Goal: Task Accomplishment & Management: Use online tool/utility

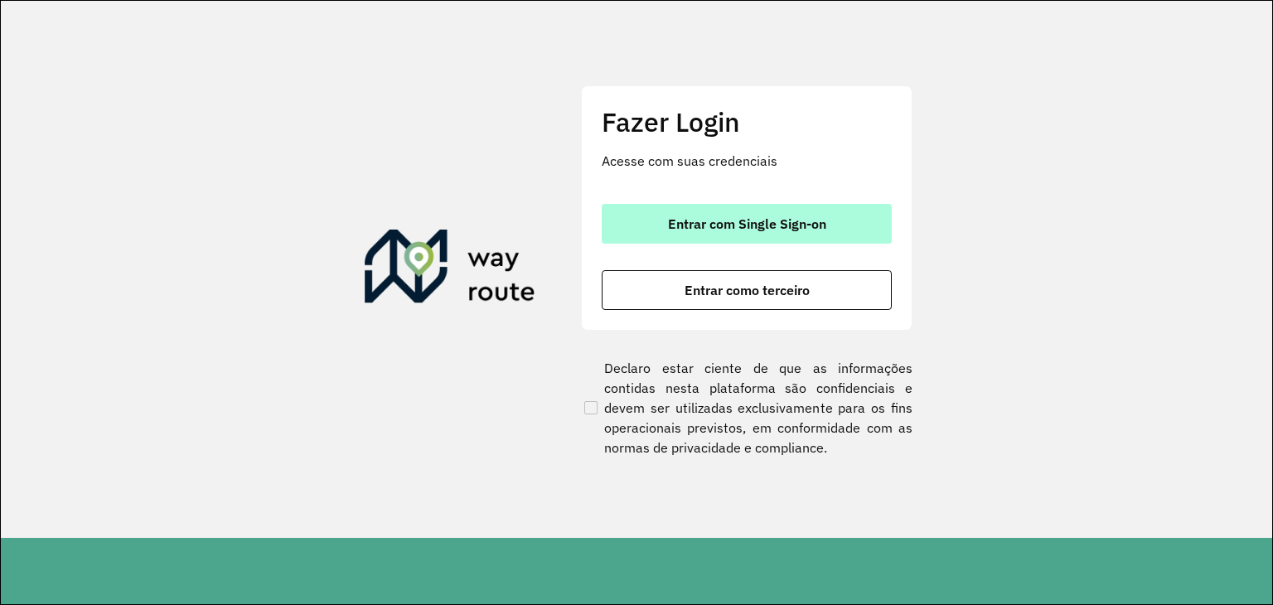
click at [713, 222] on span "Entrar com Single Sign-on" at bounding box center [747, 223] width 158 height 13
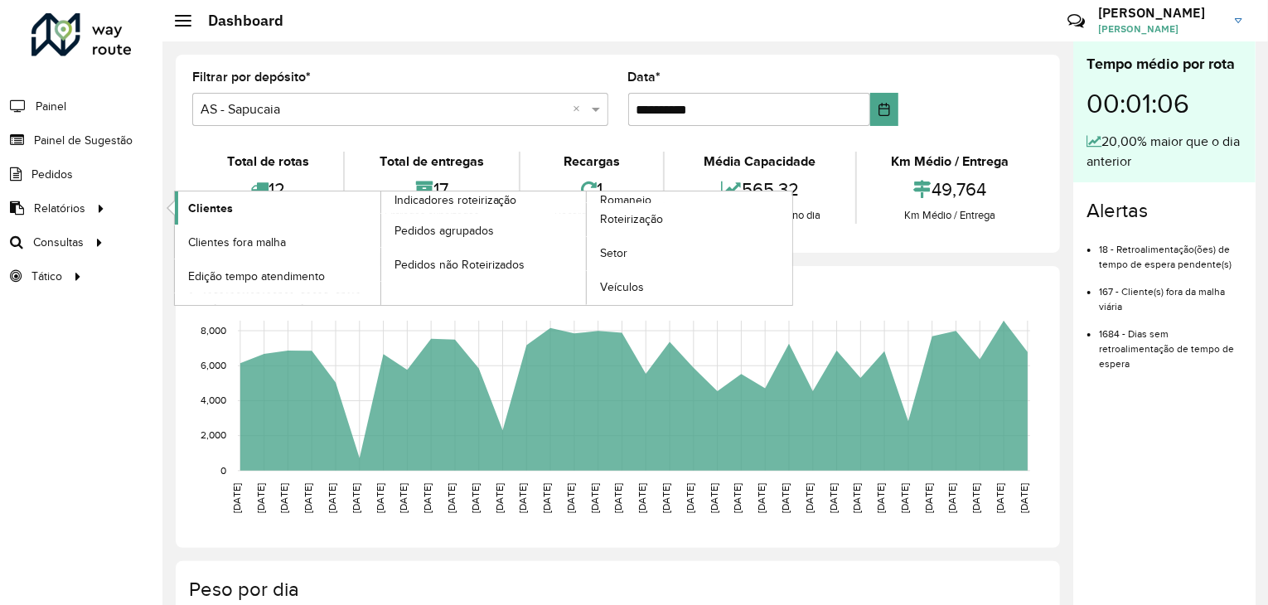
click at [205, 219] on link "Clientes" at bounding box center [278, 207] width 206 height 33
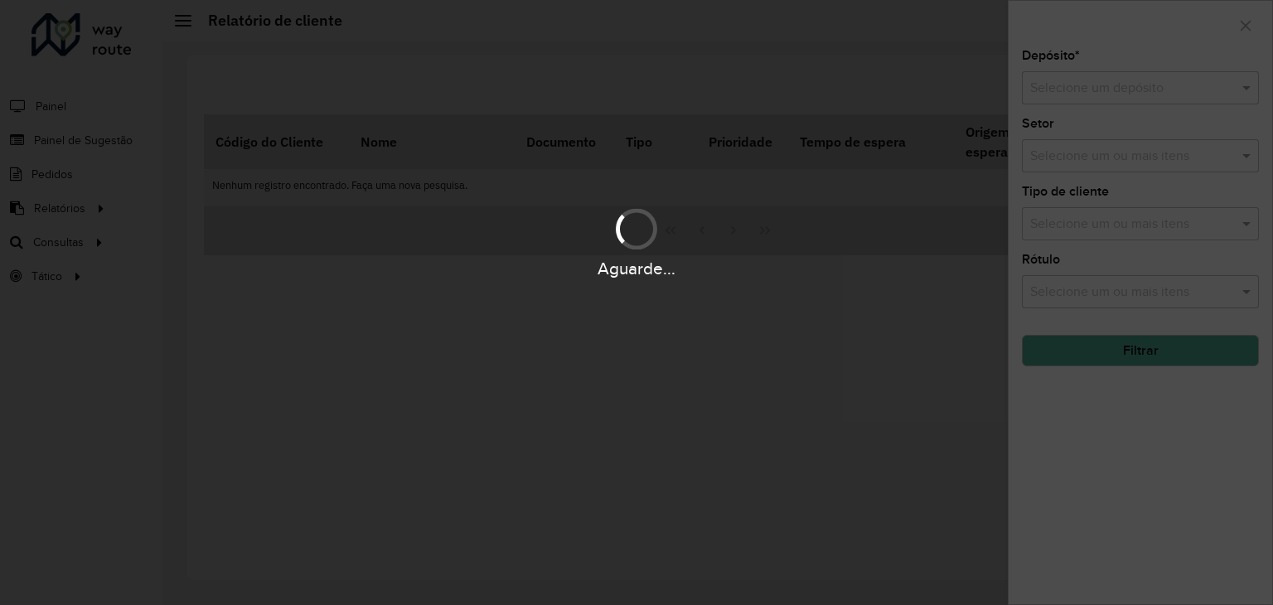
click at [276, 117] on div "Aguarde..." at bounding box center [636, 302] width 1273 height 605
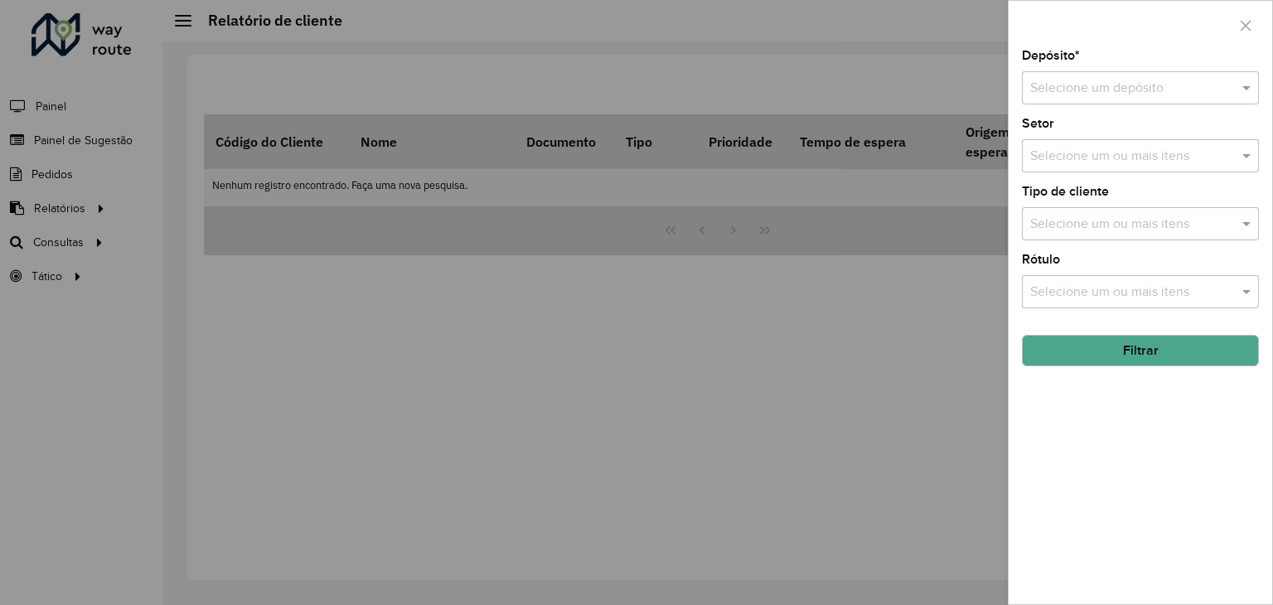
click at [83, 139] on div at bounding box center [636, 302] width 1273 height 605
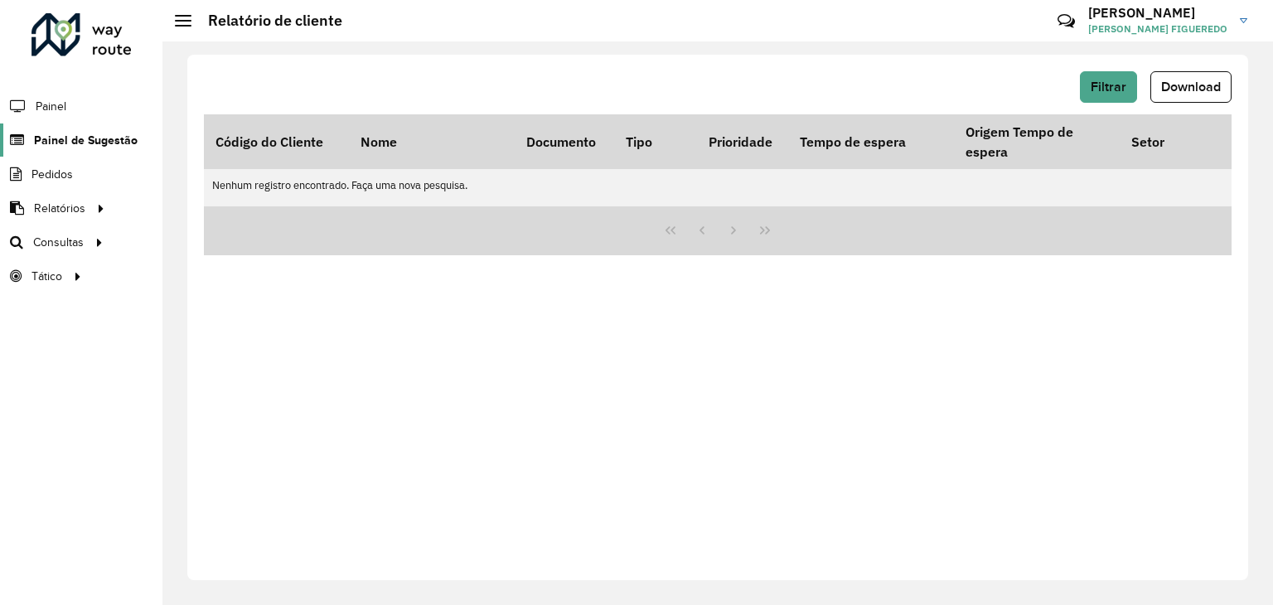
click at [80, 141] on span "Painel de Sugestão" at bounding box center [86, 140] width 104 height 17
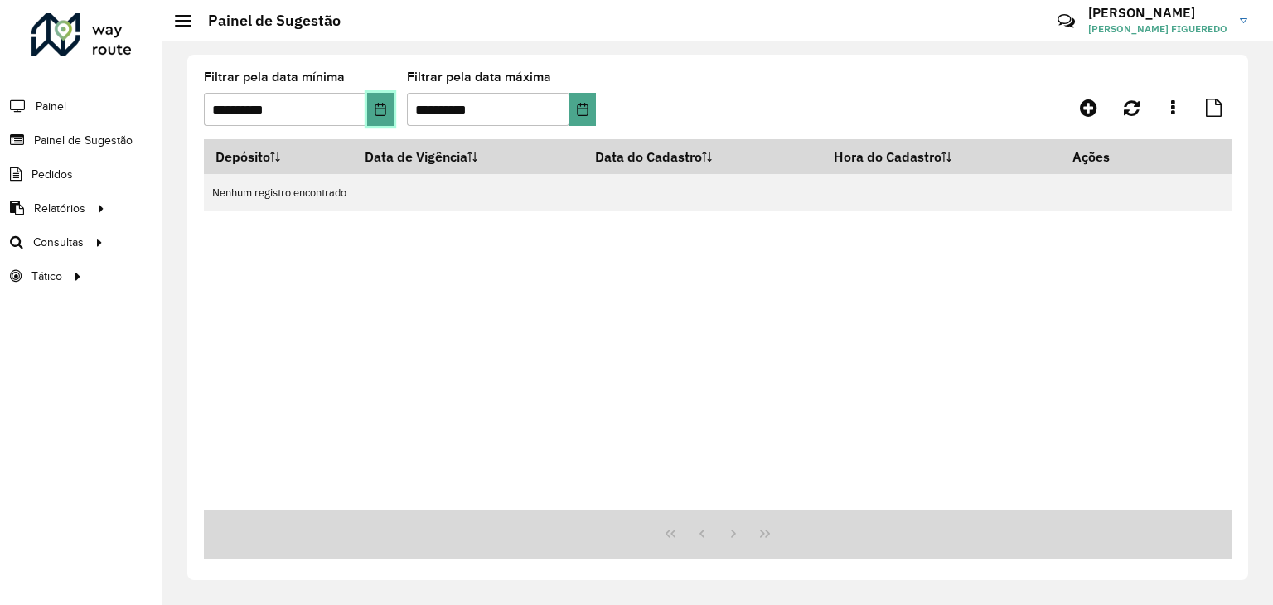
click at [376, 109] on icon "Choose Date" at bounding box center [380, 109] width 13 height 13
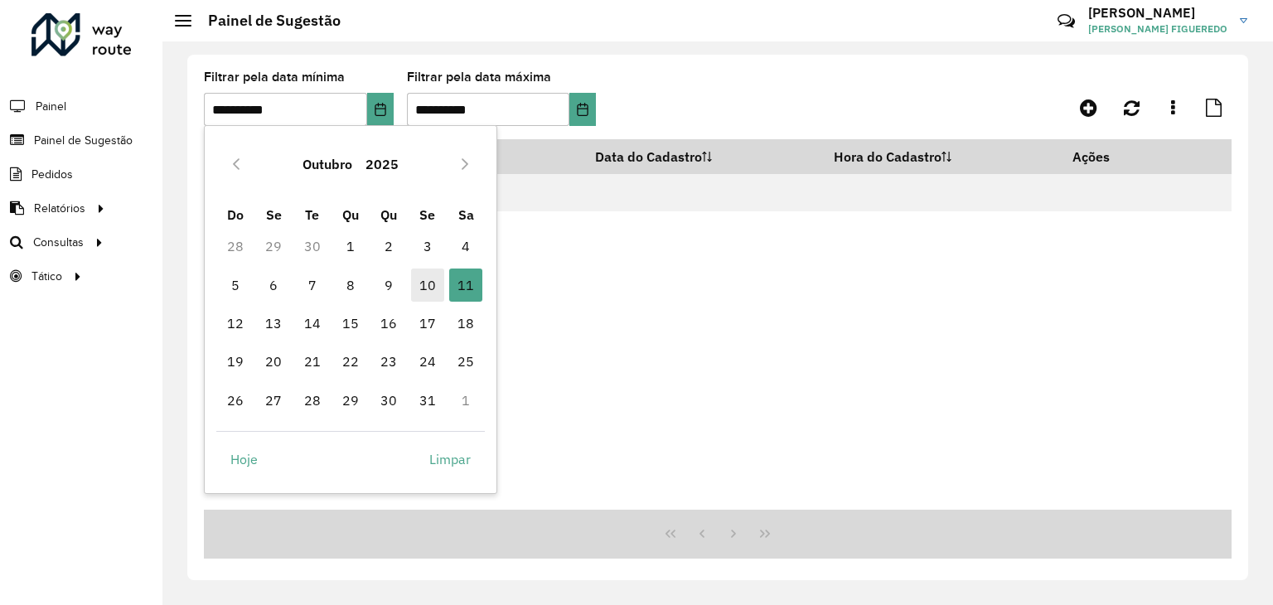
click at [422, 285] on span "10" at bounding box center [427, 284] width 33 height 33
type input "**********"
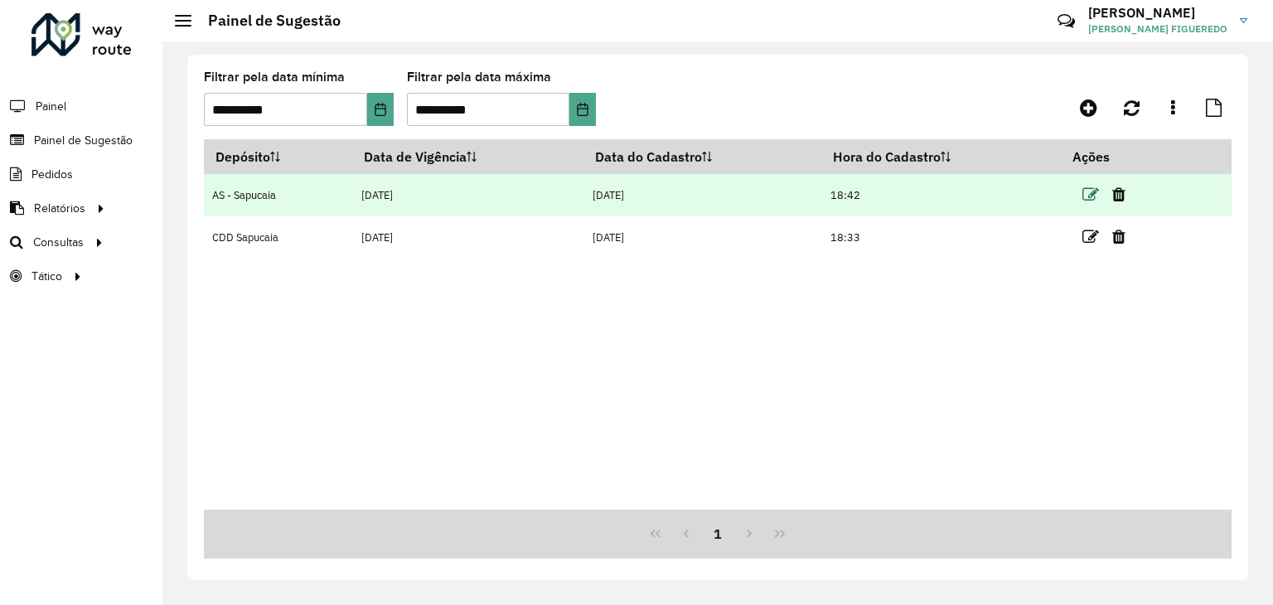
click at [1088, 198] on icon at bounding box center [1090, 194] width 17 height 17
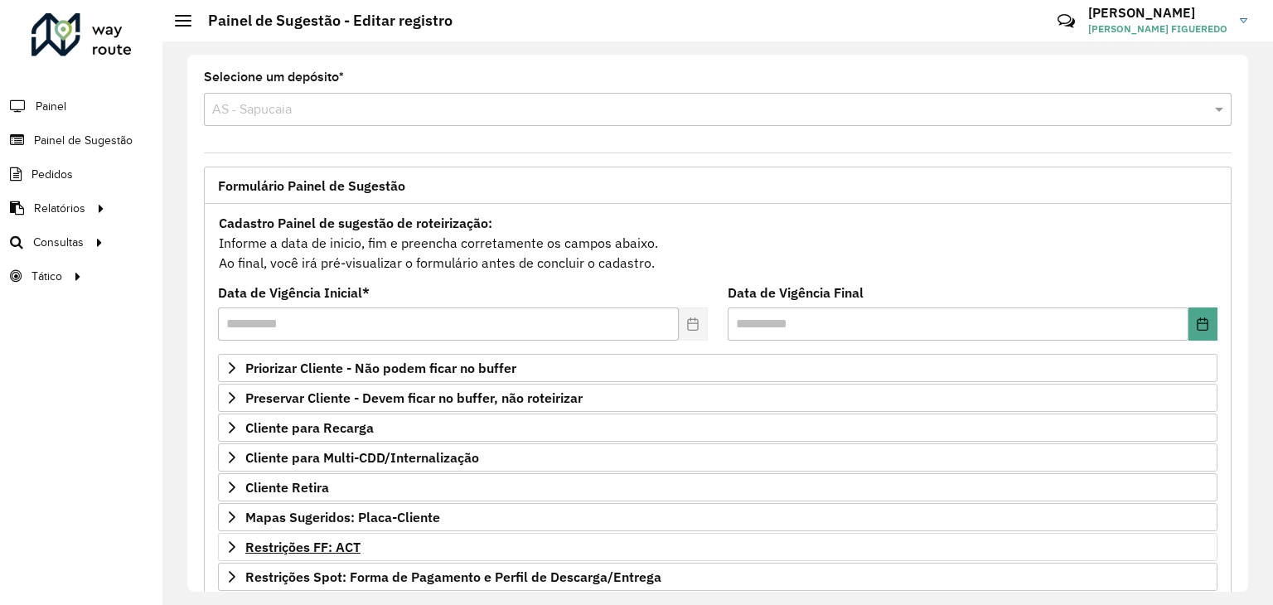
scroll to position [215, 0]
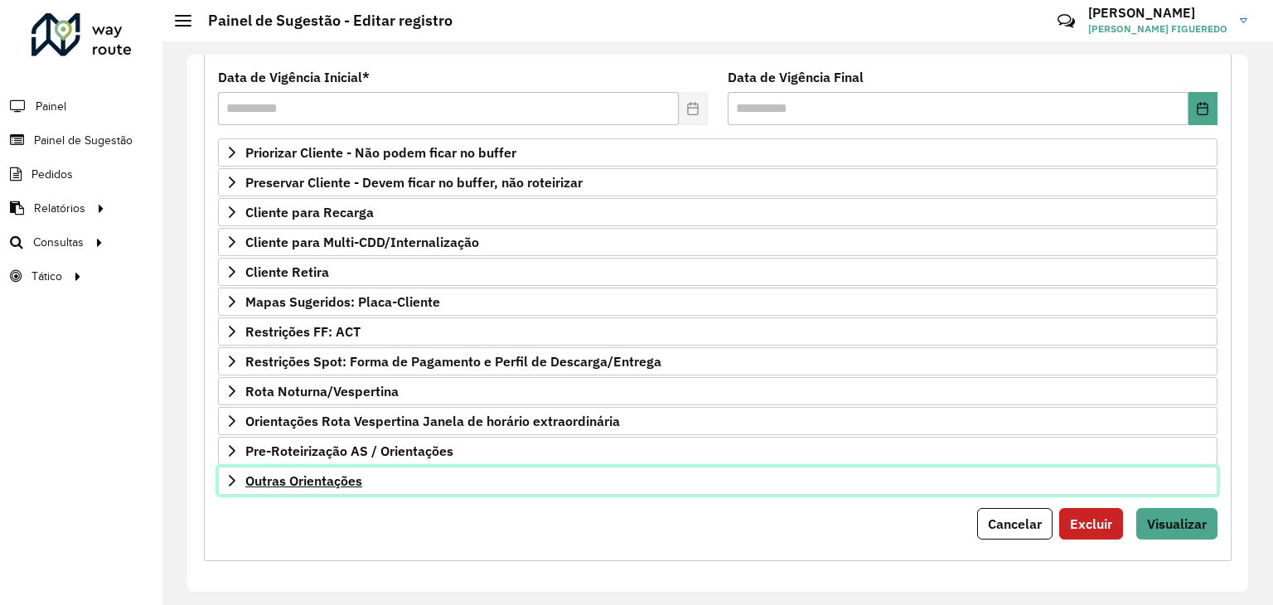
click at [294, 483] on span "Outras Orientações" at bounding box center [303, 480] width 117 height 13
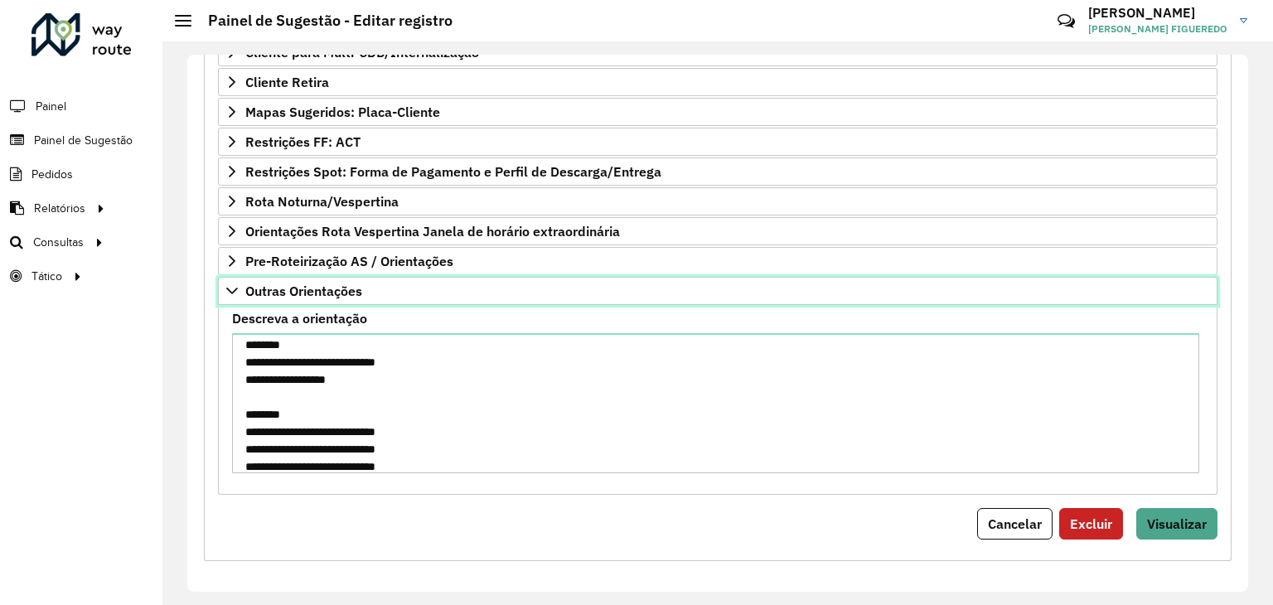
scroll to position [0, 0]
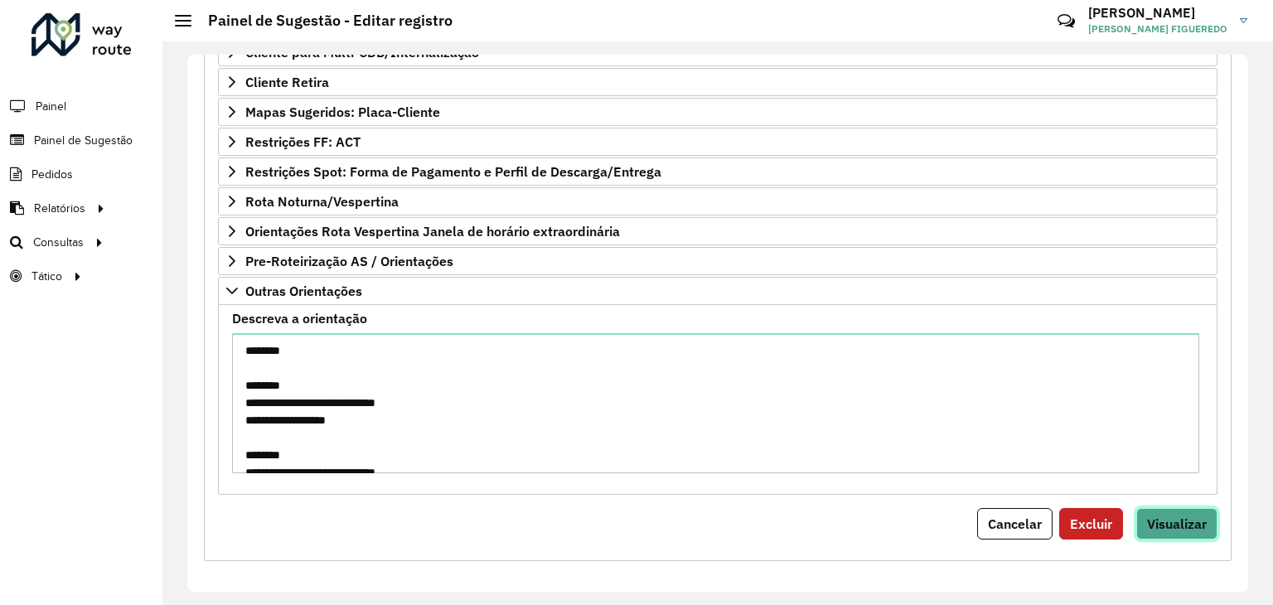
click at [1178, 523] on span "Visualizar" at bounding box center [1177, 523] width 60 height 17
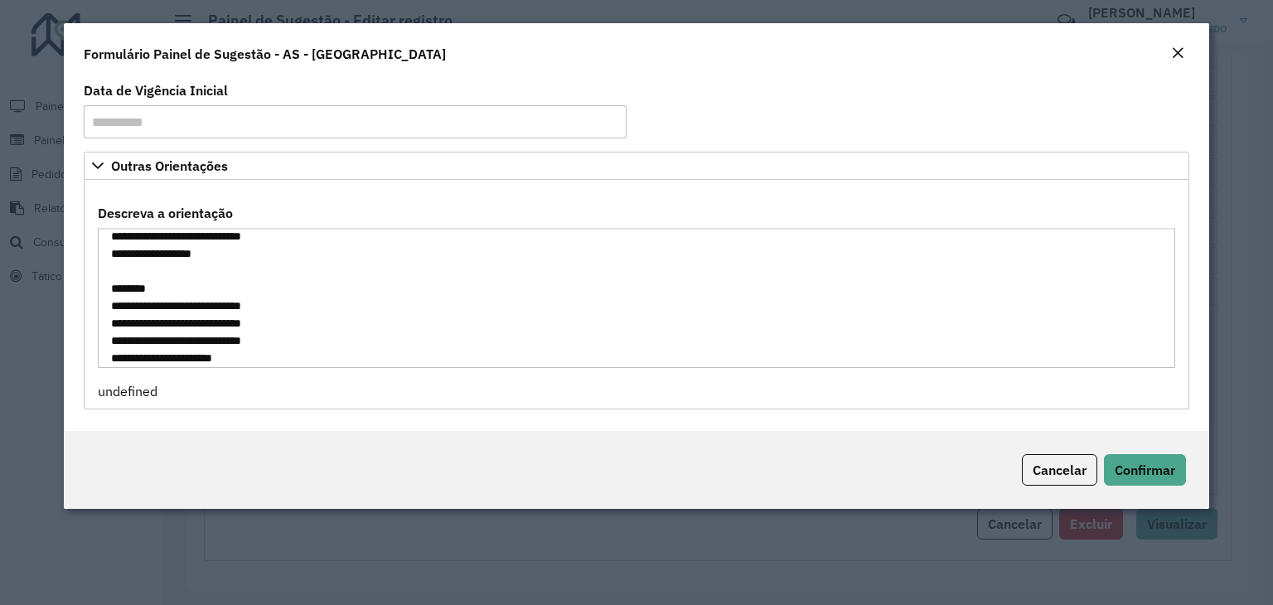
scroll to position [65, 0]
click at [1033, 462] on span "Cancelar" at bounding box center [1060, 470] width 54 height 17
